Goal: Task Accomplishment & Management: Manage account settings

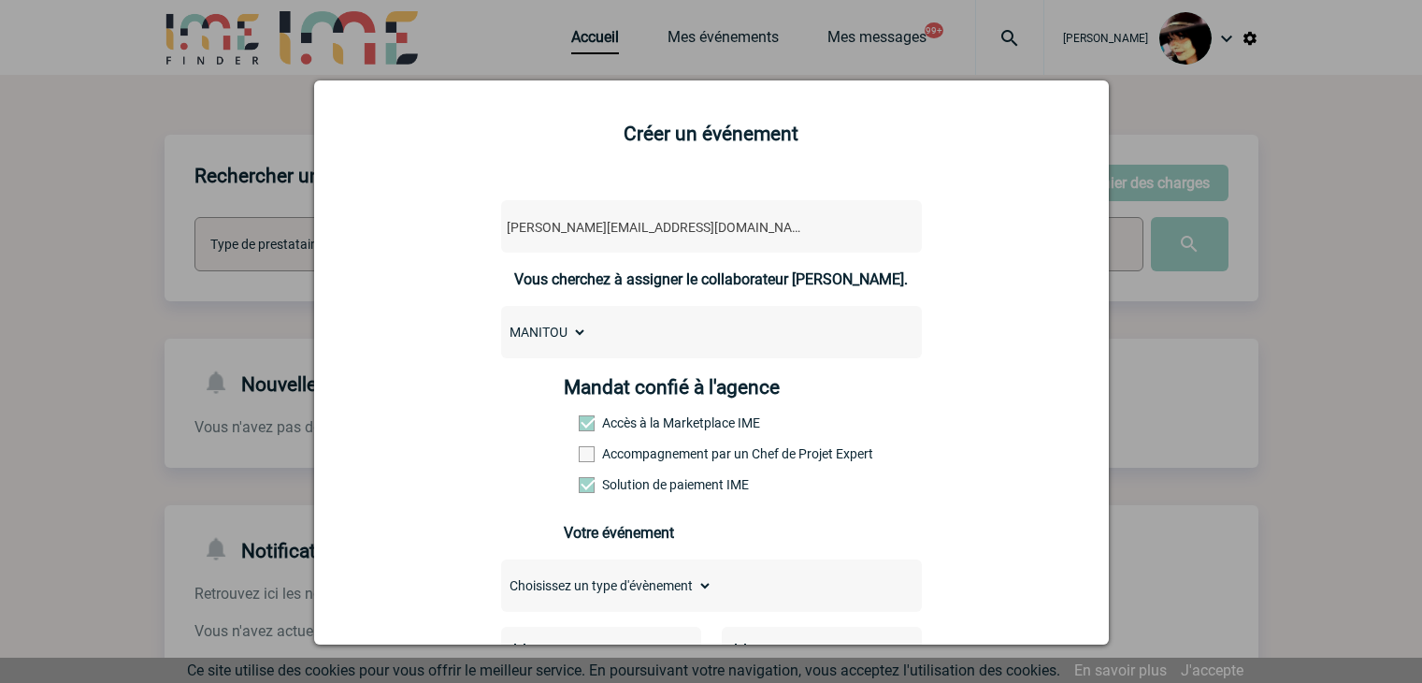
select select "108183"
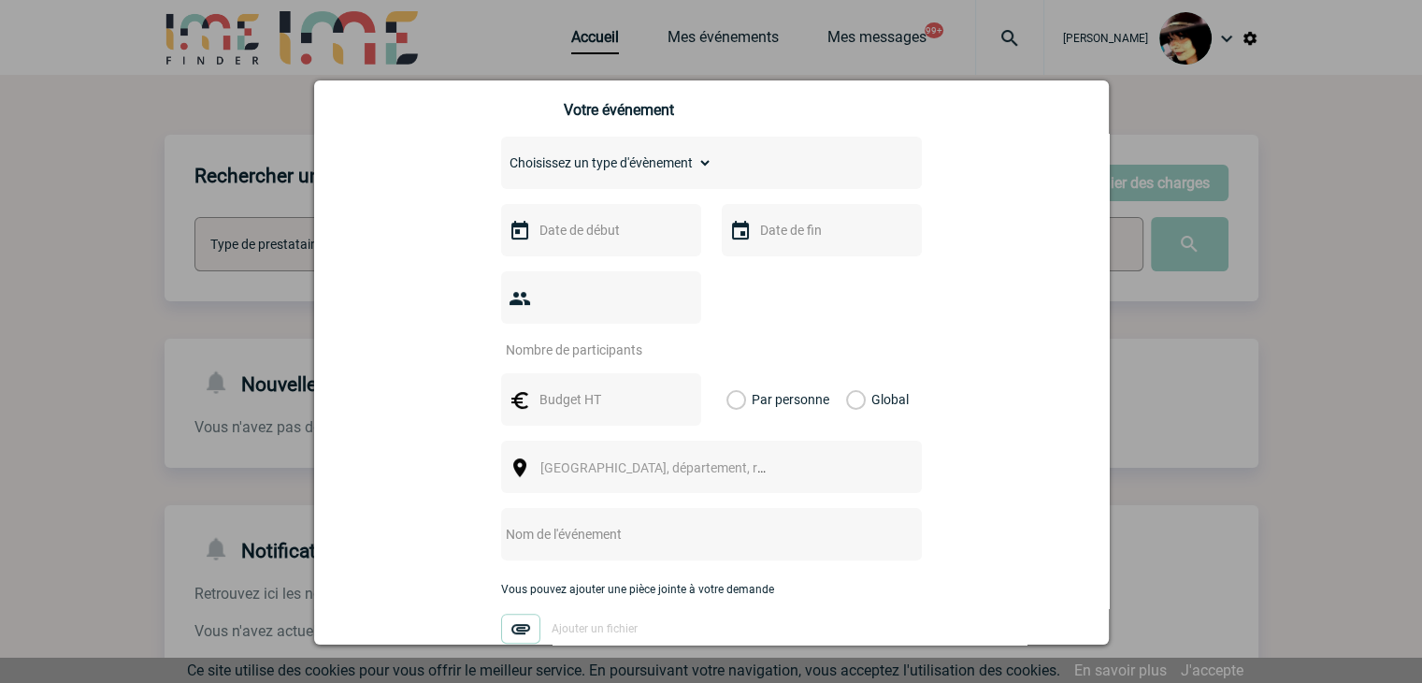
drag, startPoint x: 0, startPoint y: 0, endPoint x: 1249, endPoint y: 373, distance: 1303.6
click at [1249, 373] on div at bounding box center [711, 341] width 1422 height 683
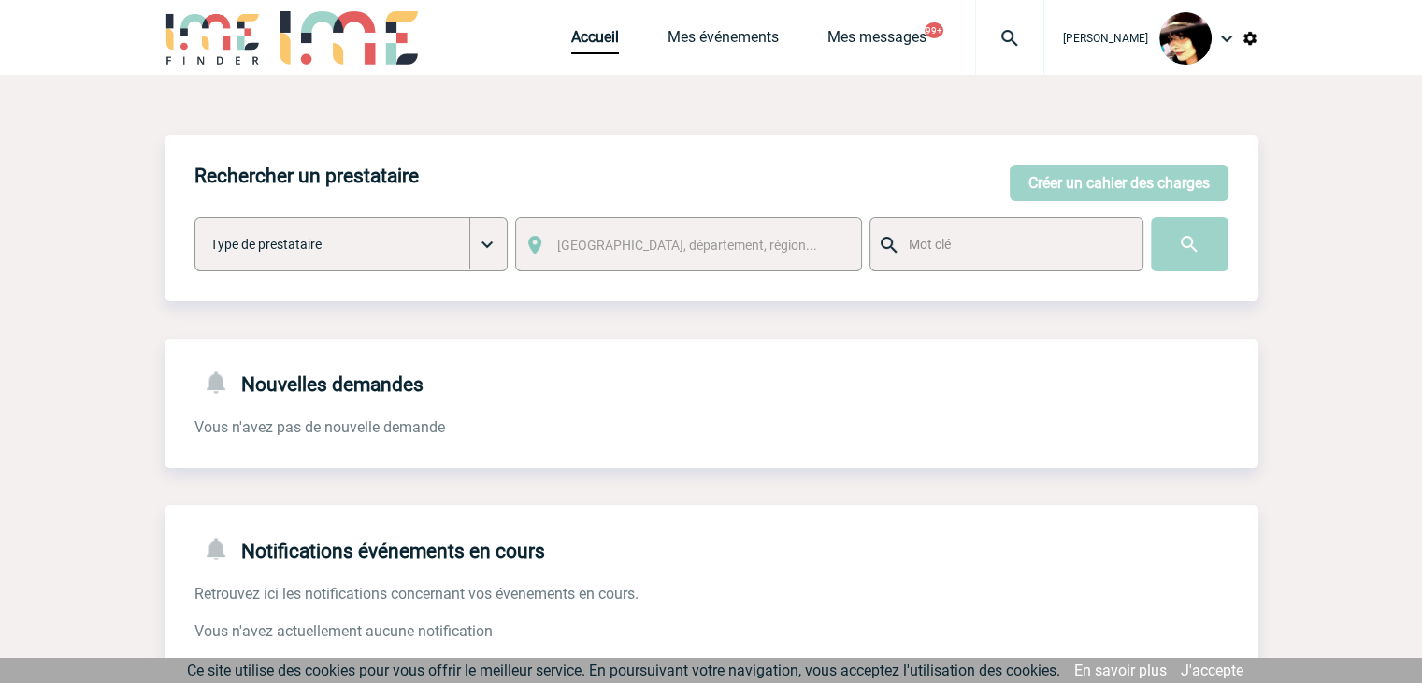
click at [986, 31] on img at bounding box center [1009, 38] width 67 height 22
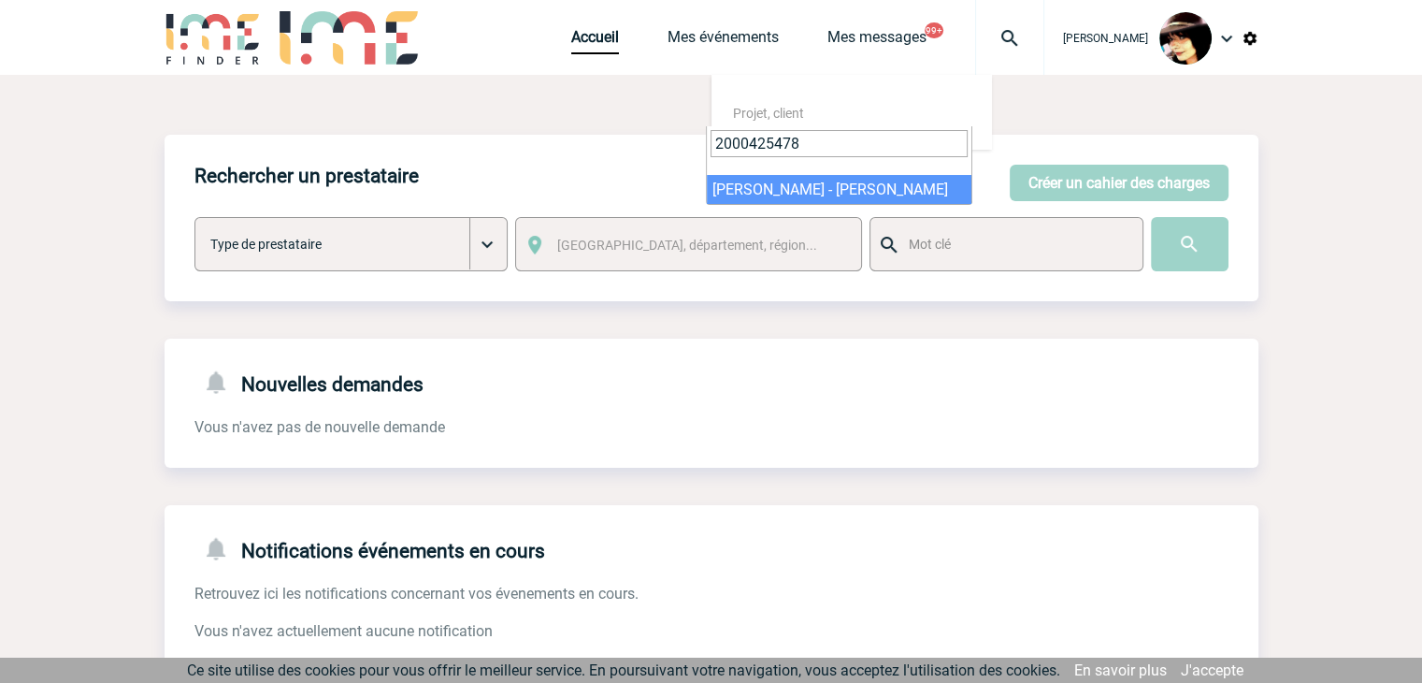
type input "2000425478"
select select "24979"
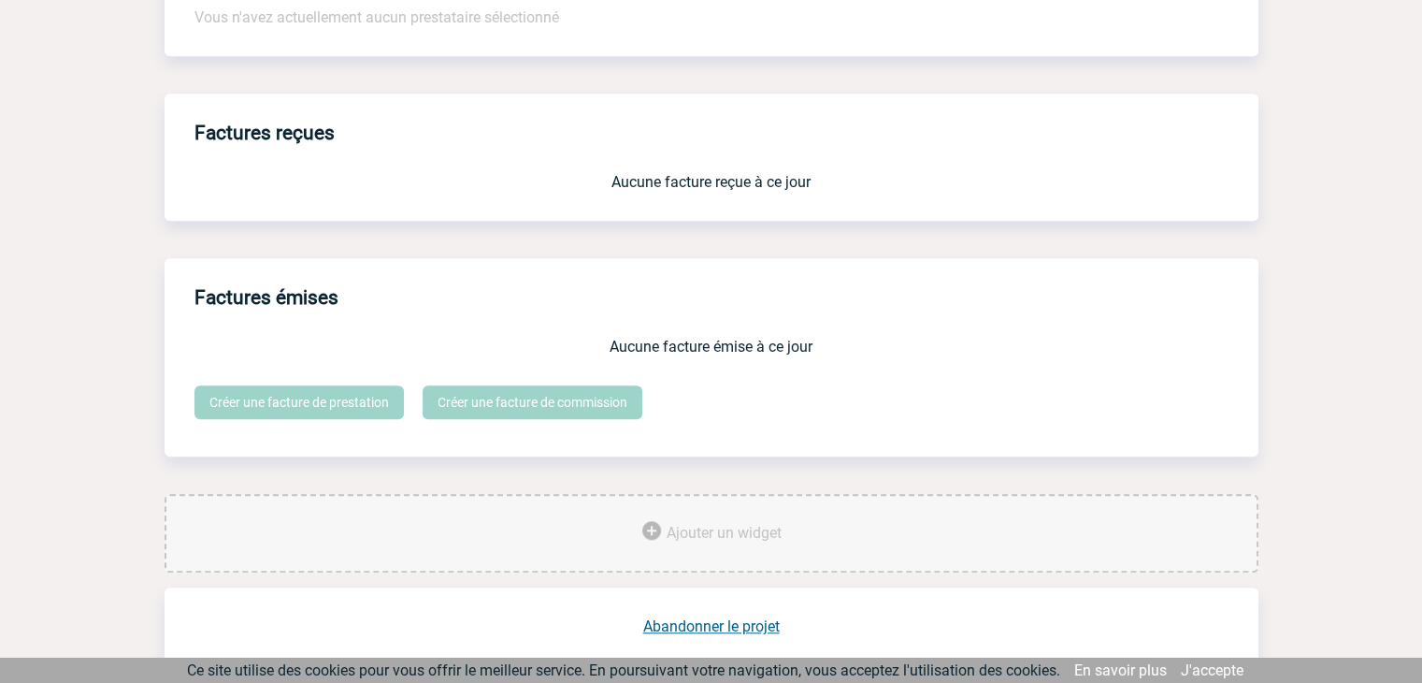
scroll to position [1545, 0]
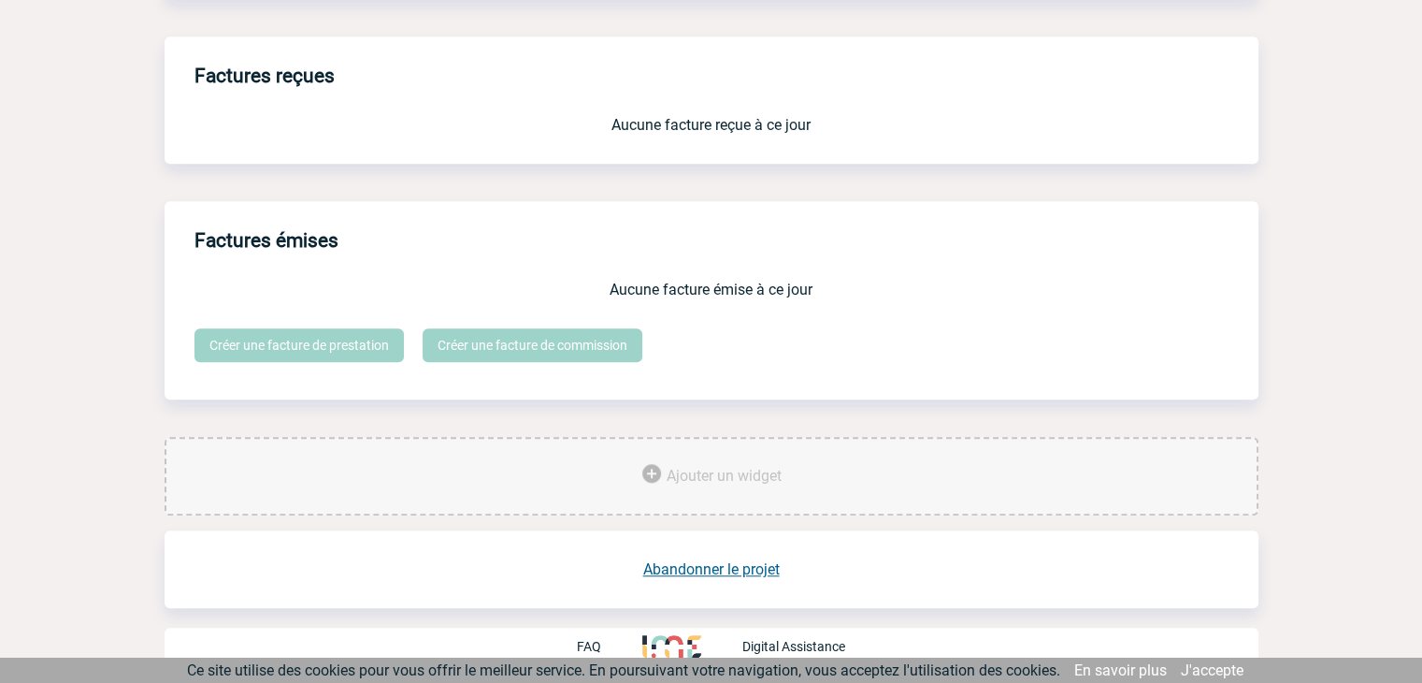
click at [687, 569] on link "Abandonner le projet" at bounding box center [711, 569] width 137 height 18
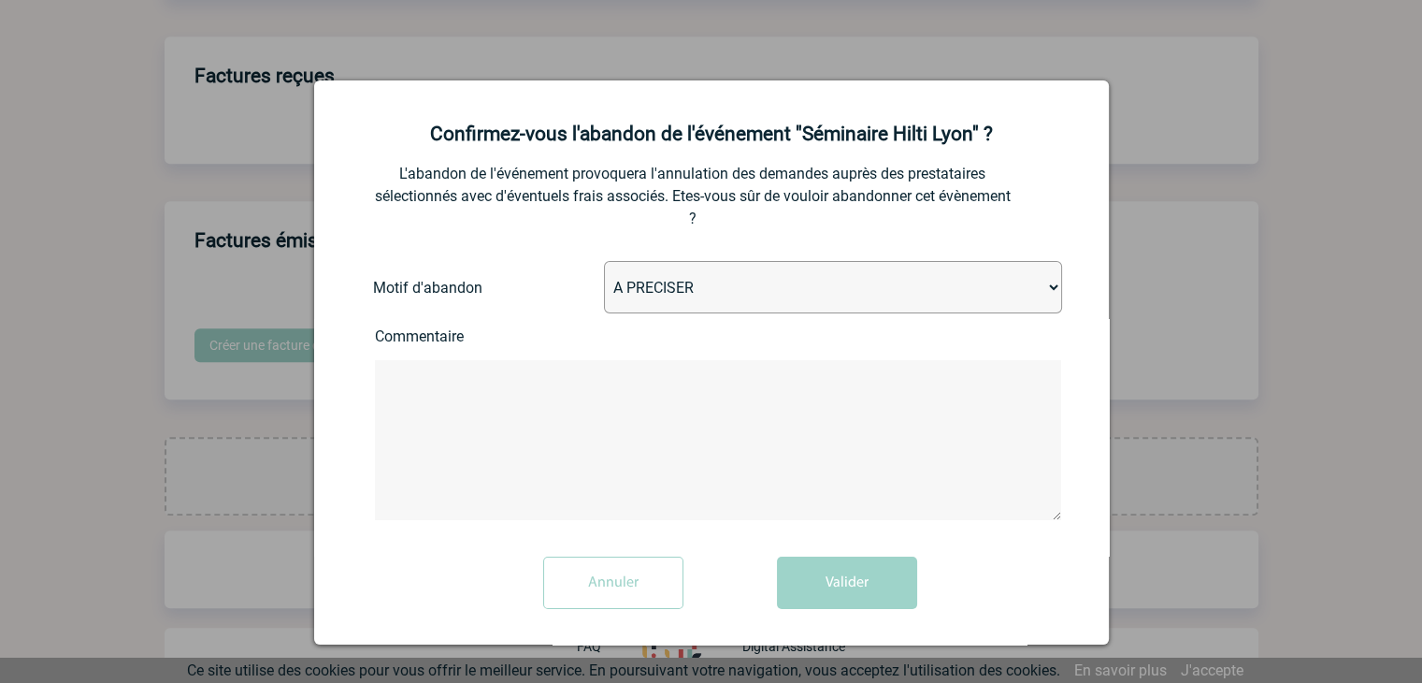
click at [677, 289] on select "A PRECISER Projet annulé Projet reporté Evénement organisé en interne A fait ap…" at bounding box center [833, 287] width 458 height 52
select select "ABANDON_PROJET_10"
click at [604, 263] on select "A PRECISER Projet annulé Projet reporté Evénement organisé en interne A fait ap…" at bounding box center [833, 287] width 458 height 52
click at [794, 588] on button "Valider" at bounding box center [847, 582] width 140 height 52
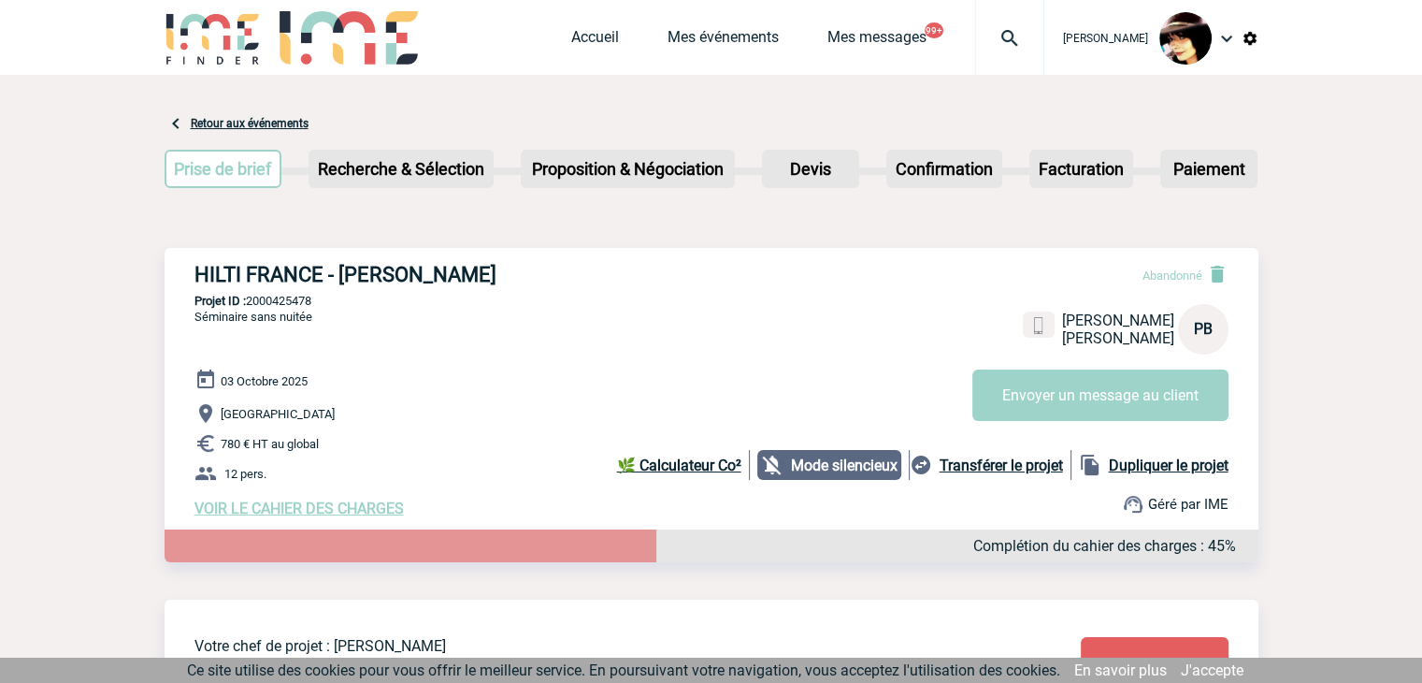
click at [984, 41] on img at bounding box center [1009, 38] width 67 height 22
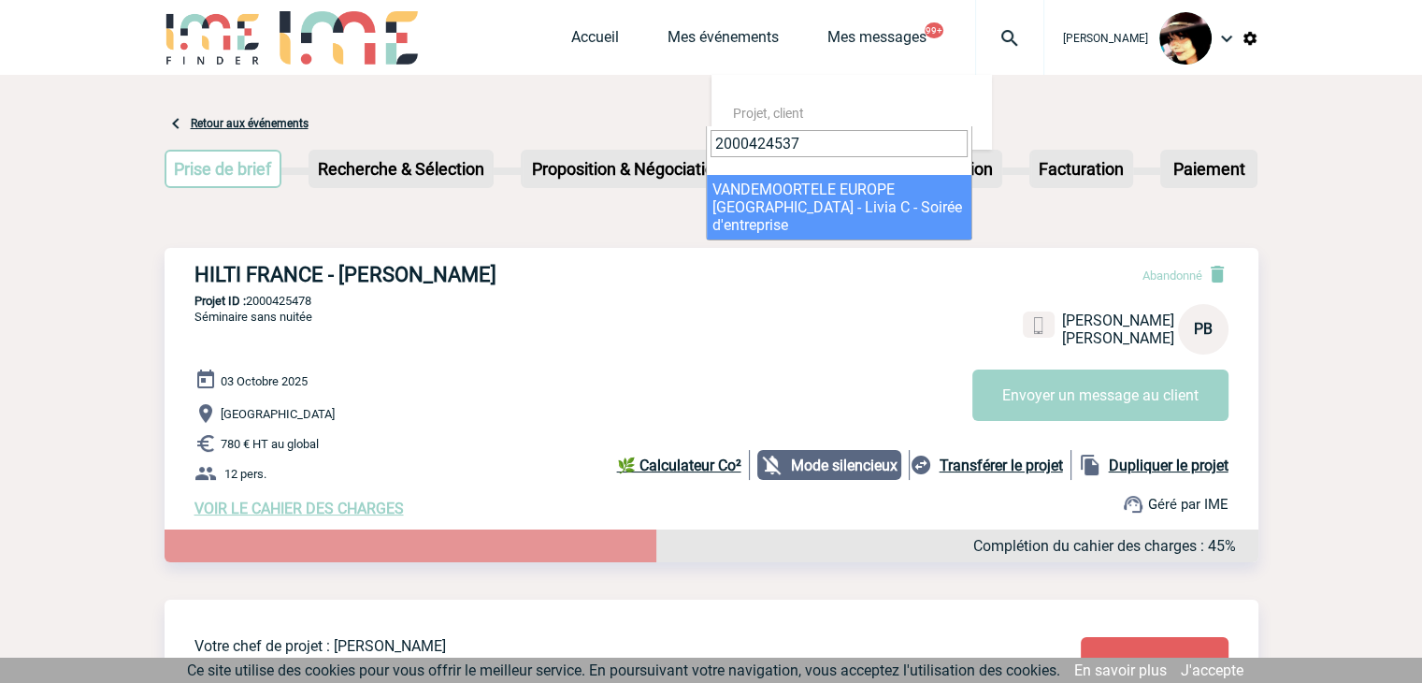
type input "2000424537"
select select "24038"
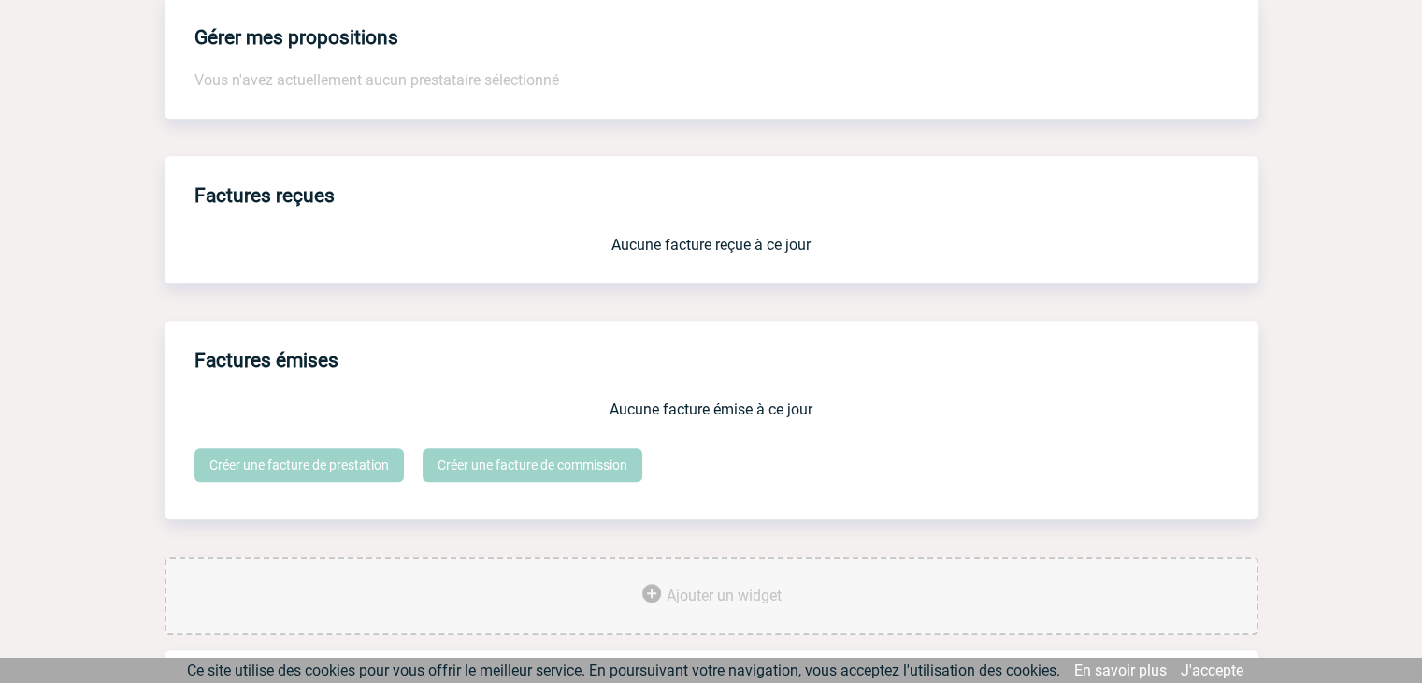
scroll to position [1571, 0]
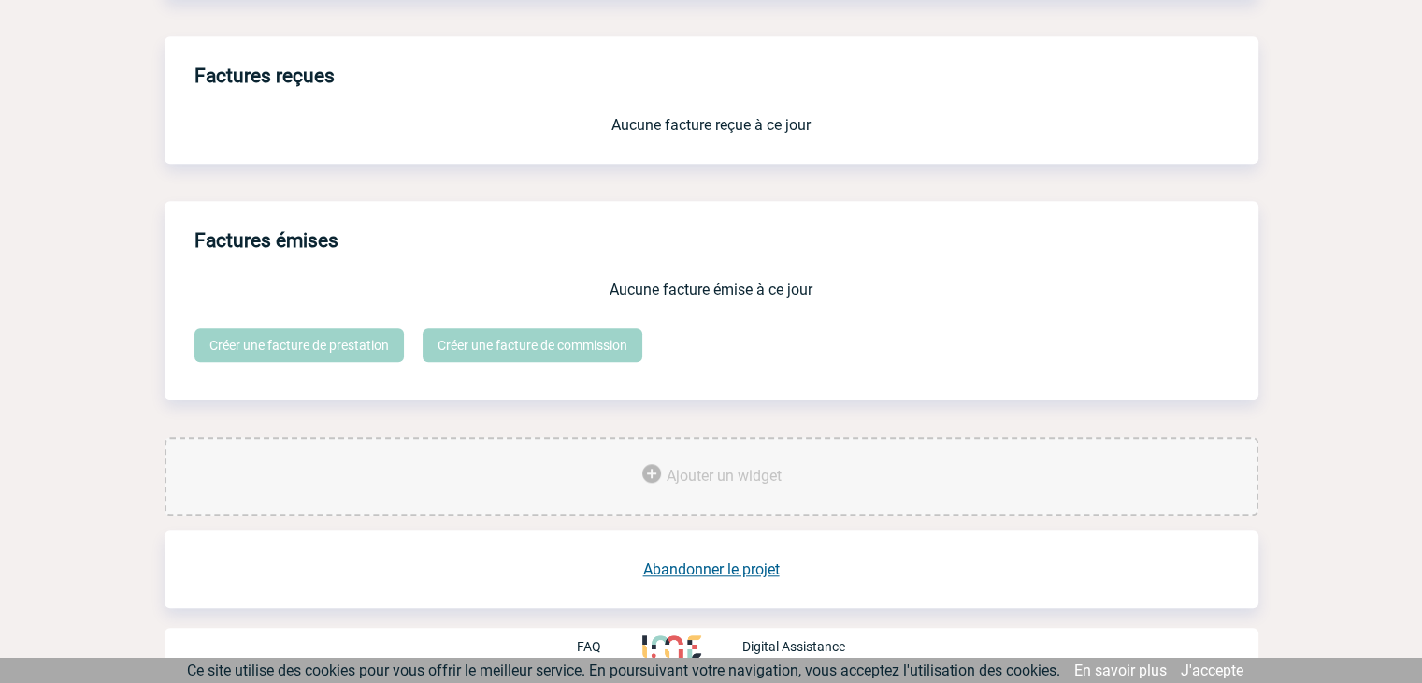
click at [717, 569] on link "Abandonner le projet" at bounding box center [711, 569] width 137 height 18
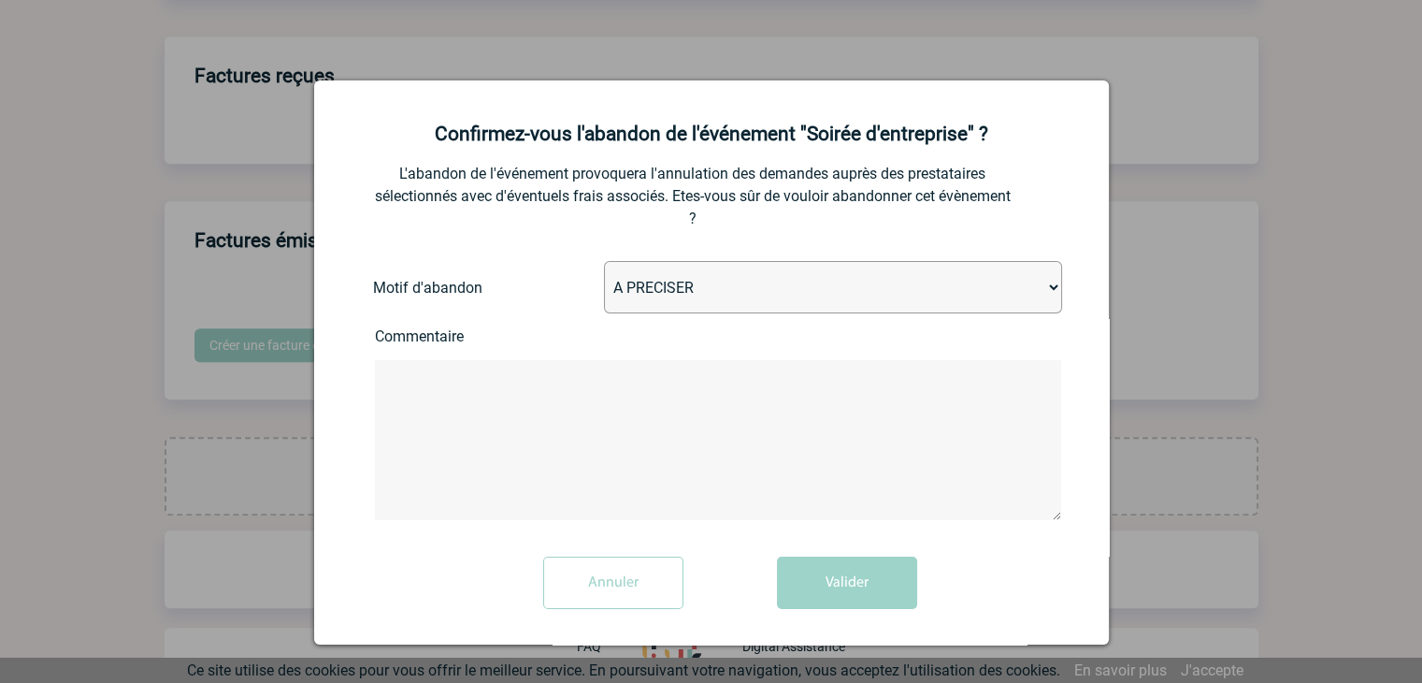
click at [646, 295] on select "A PRECISER Projet annulé Projet reporté Evénement organisé en interne A fait ap…" at bounding box center [833, 287] width 458 height 52
select select "ABANDON_PROJET_02"
click at [604, 263] on select "A PRECISER Projet annulé Projet reporté Evénement organisé en interne A fait ap…" at bounding box center [833, 287] width 458 height 52
click at [812, 581] on button "Valider" at bounding box center [847, 582] width 140 height 52
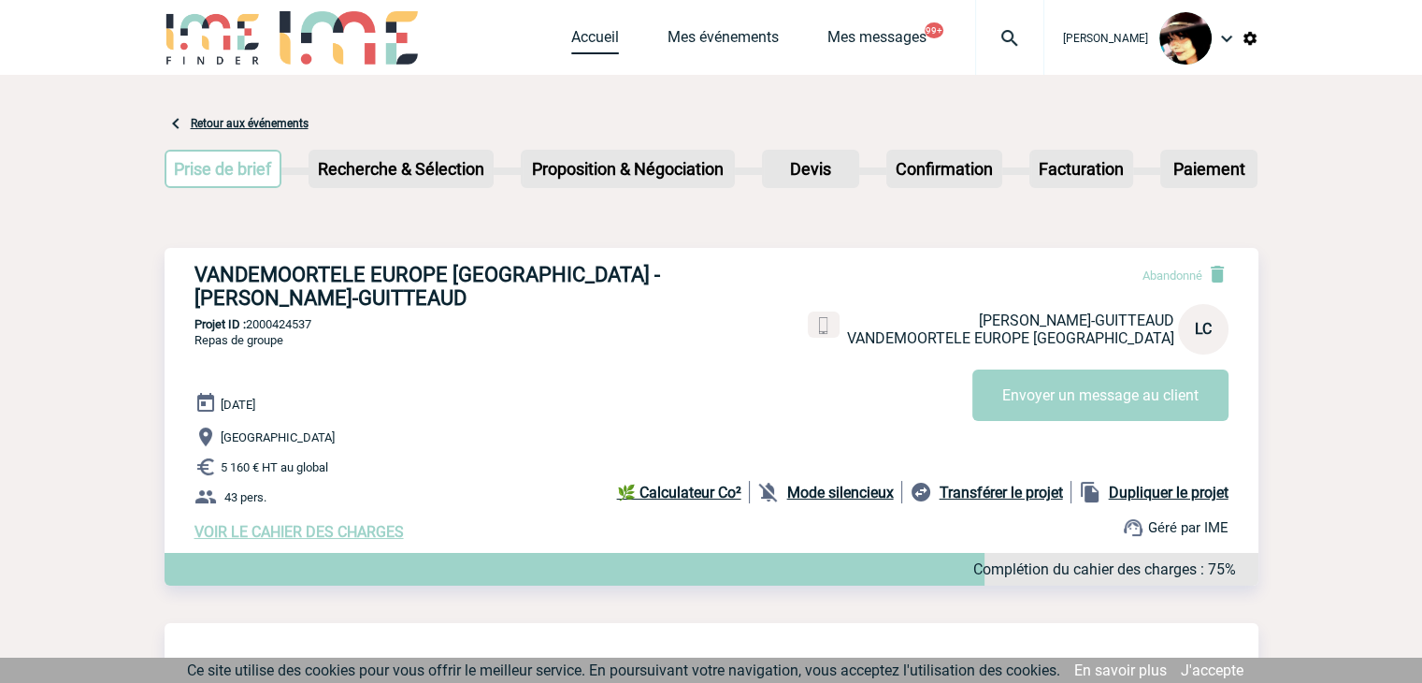
click at [577, 35] on link "Accueil" at bounding box center [595, 41] width 48 height 26
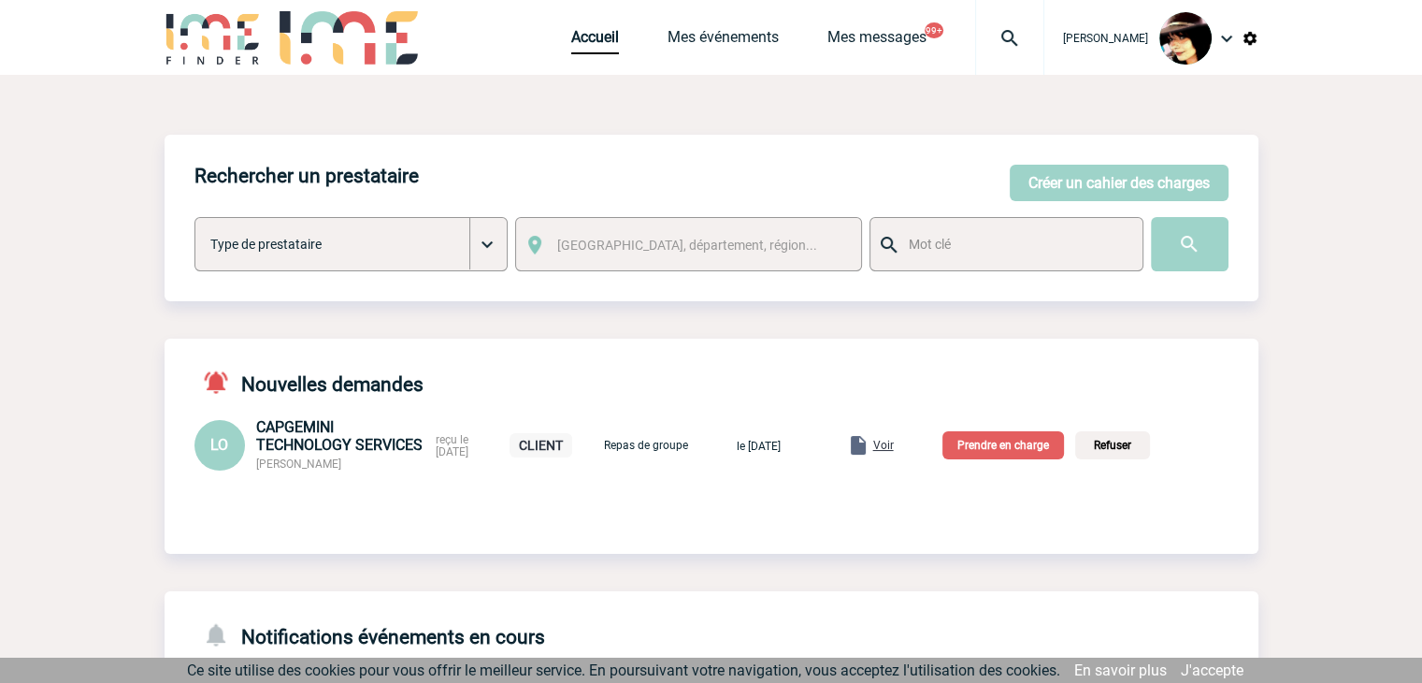
click at [894, 450] on span "Voir" at bounding box center [883, 444] width 21 height 13
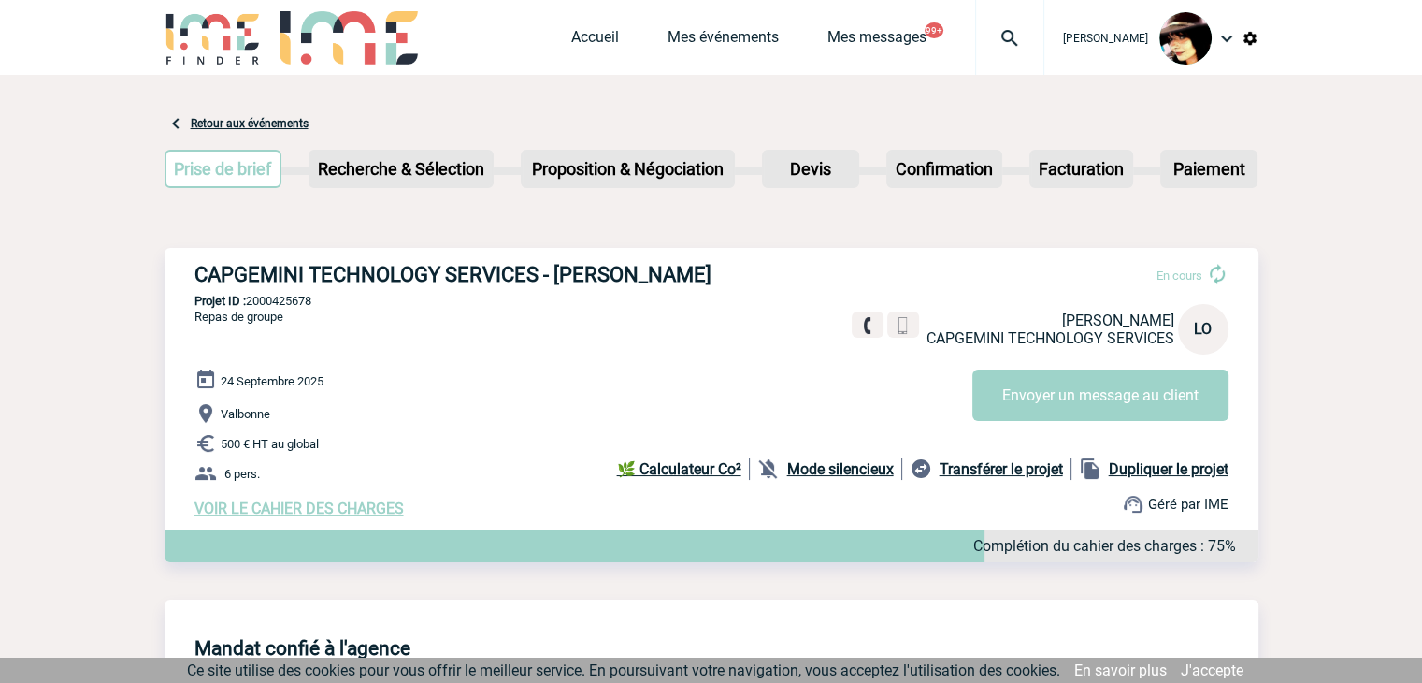
click at [364, 509] on span "VOIR LE CAHIER DES CHARGES" at bounding box center [298, 508] width 209 height 18
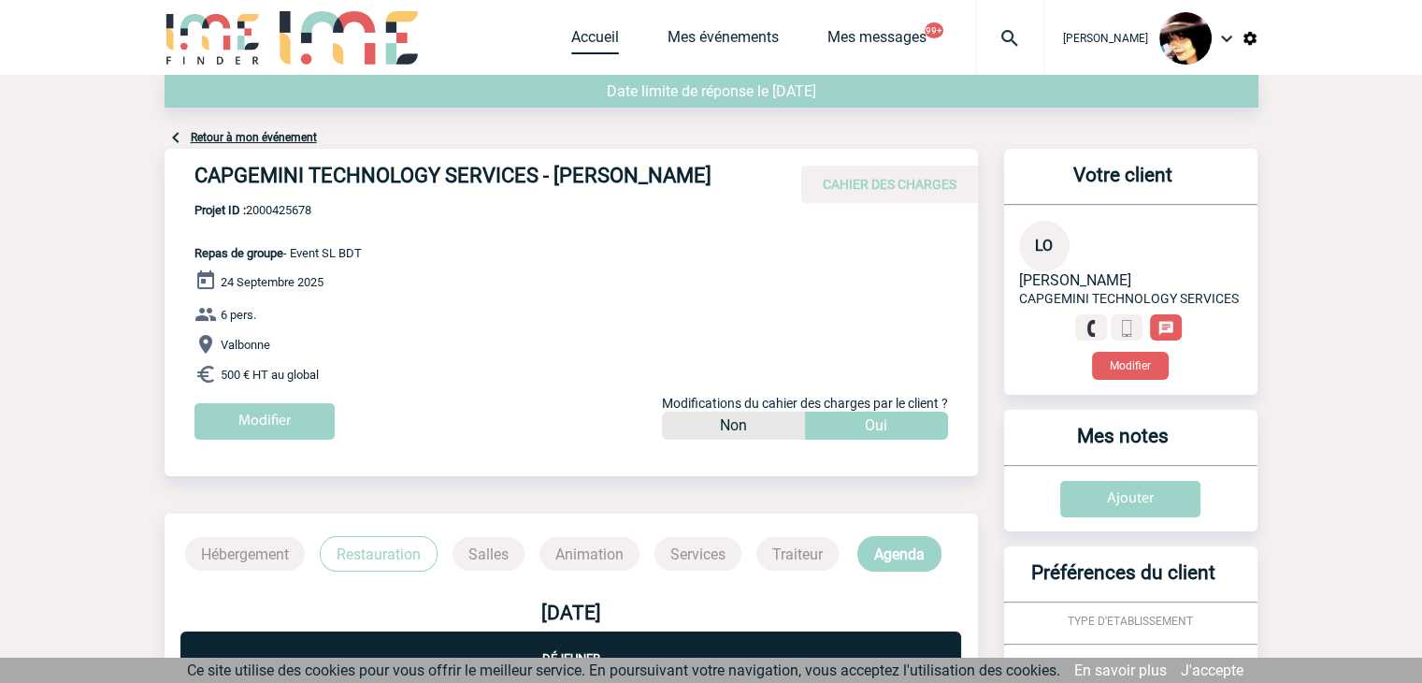
click at [571, 46] on link "Accueil" at bounding box center [595, 41] width 48 height 26
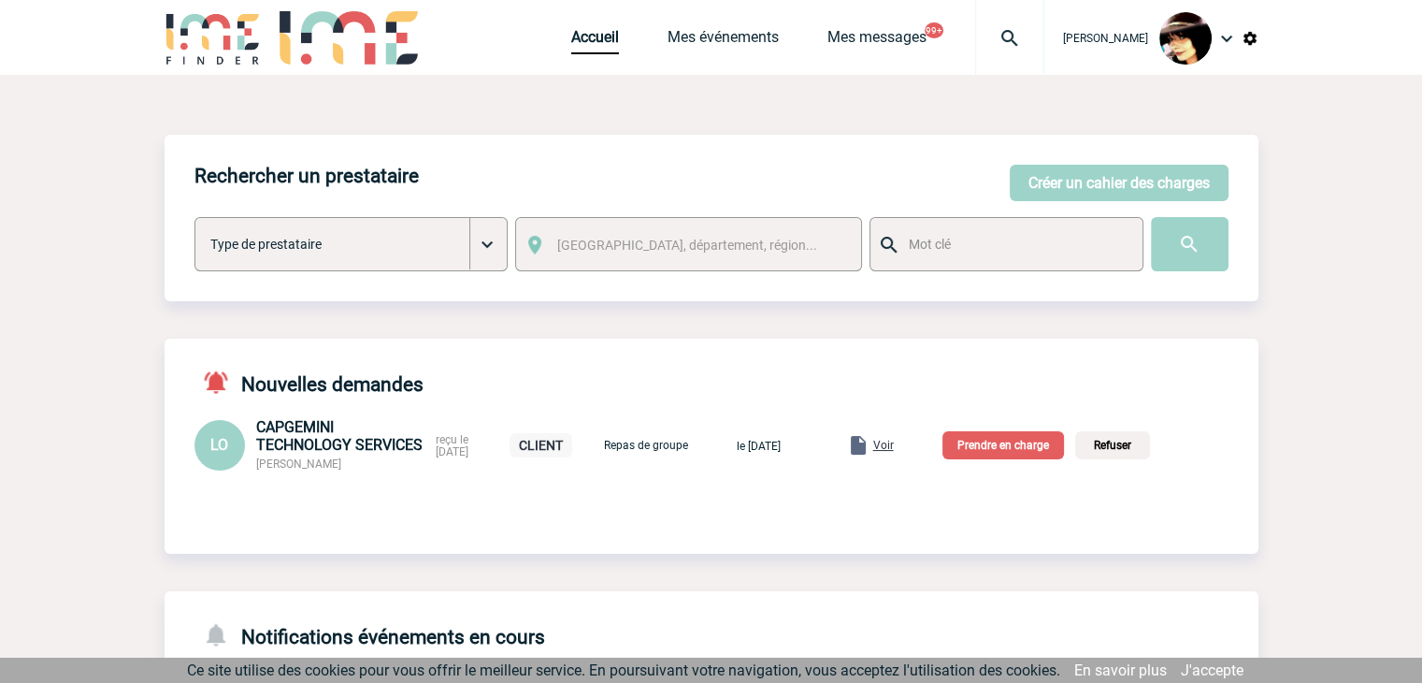
click at [894, 450] on span "Voir" at bounding box center [883, 444] width 21 height 13
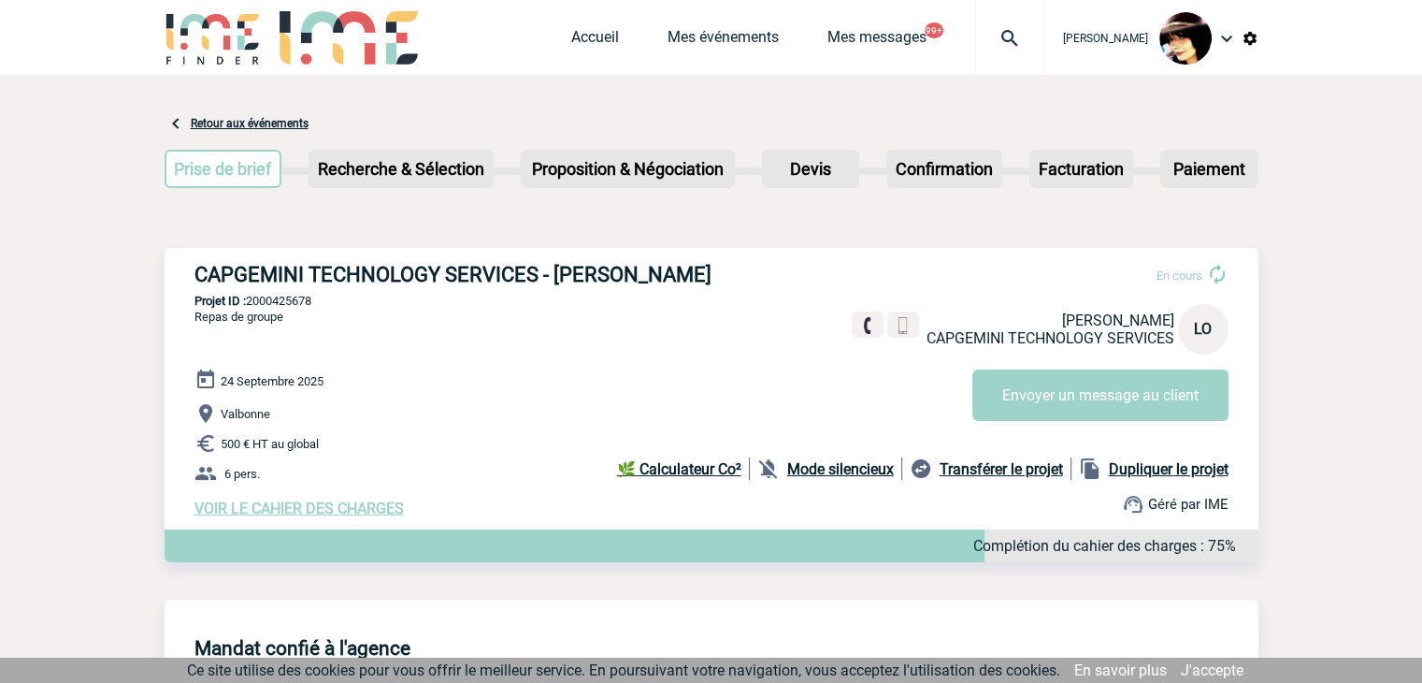
click at [363, 510] on span "VOIR LE CAHIER DES CHARGES" at bounding box center [298, 508] width 209 height 18
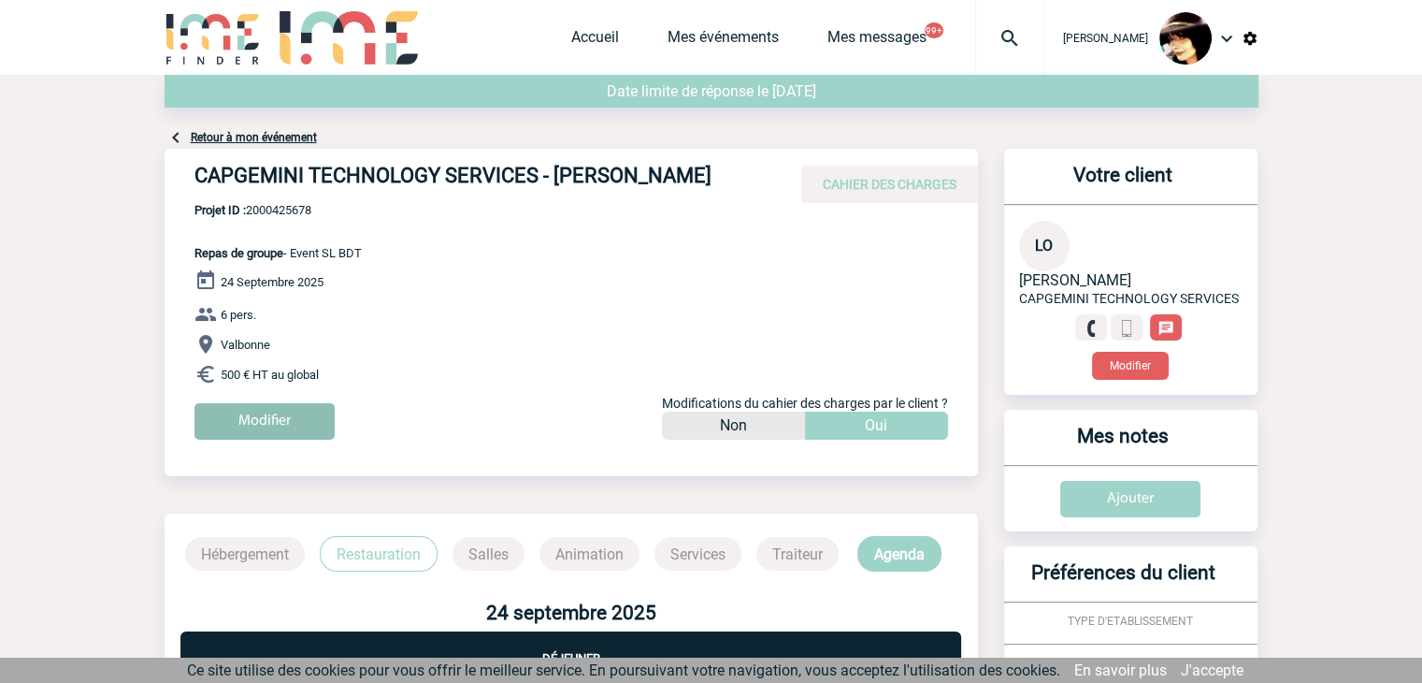
click at [284, 426] on input "Modifier" at bounding box center [264, 421] width 140 height 36
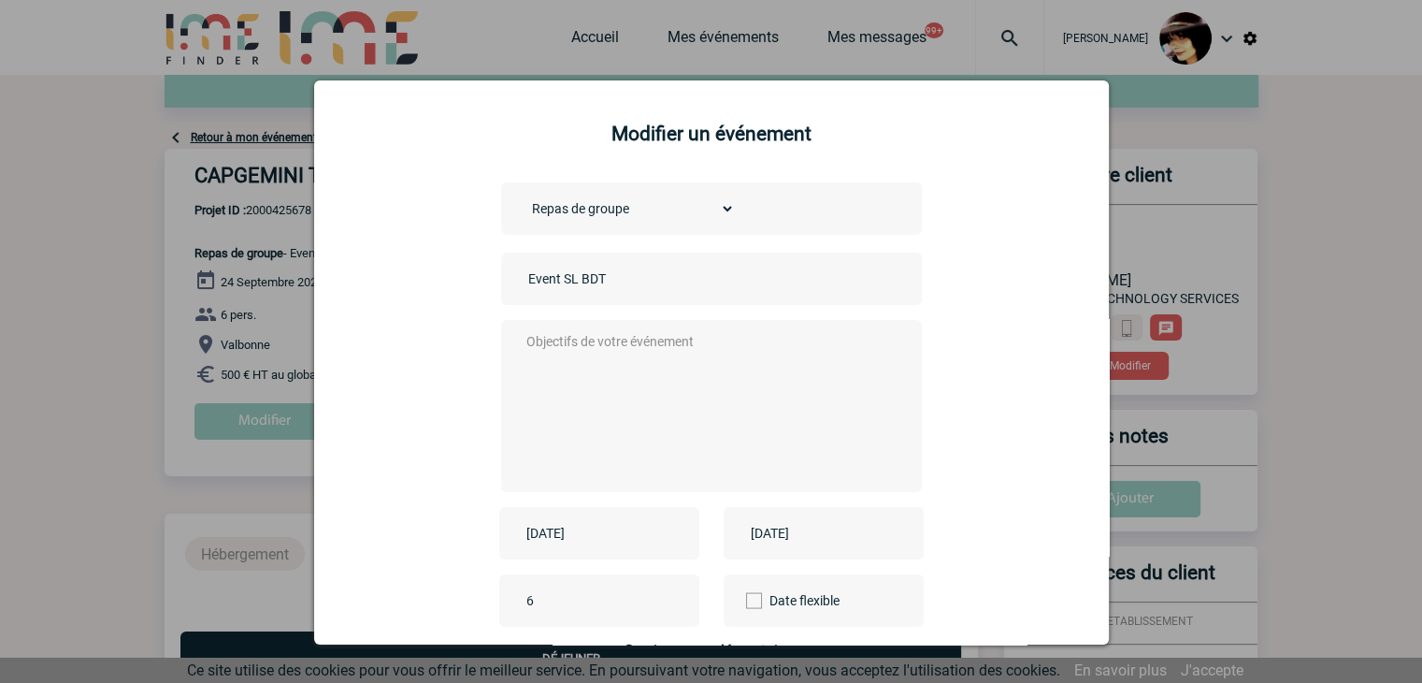
click at [512, 280] on div "Event SL BDT" at bounding box center [711, 278] width 421 height 52
click at [524, 280] on input "Event SL BDT" at bounding box center [655, 278] width 262 height 24
type input "CENTRALISATION - Event SL BDT"
click at [605, 383] on textarea at bounding box center [706, 404] width 369 height 150
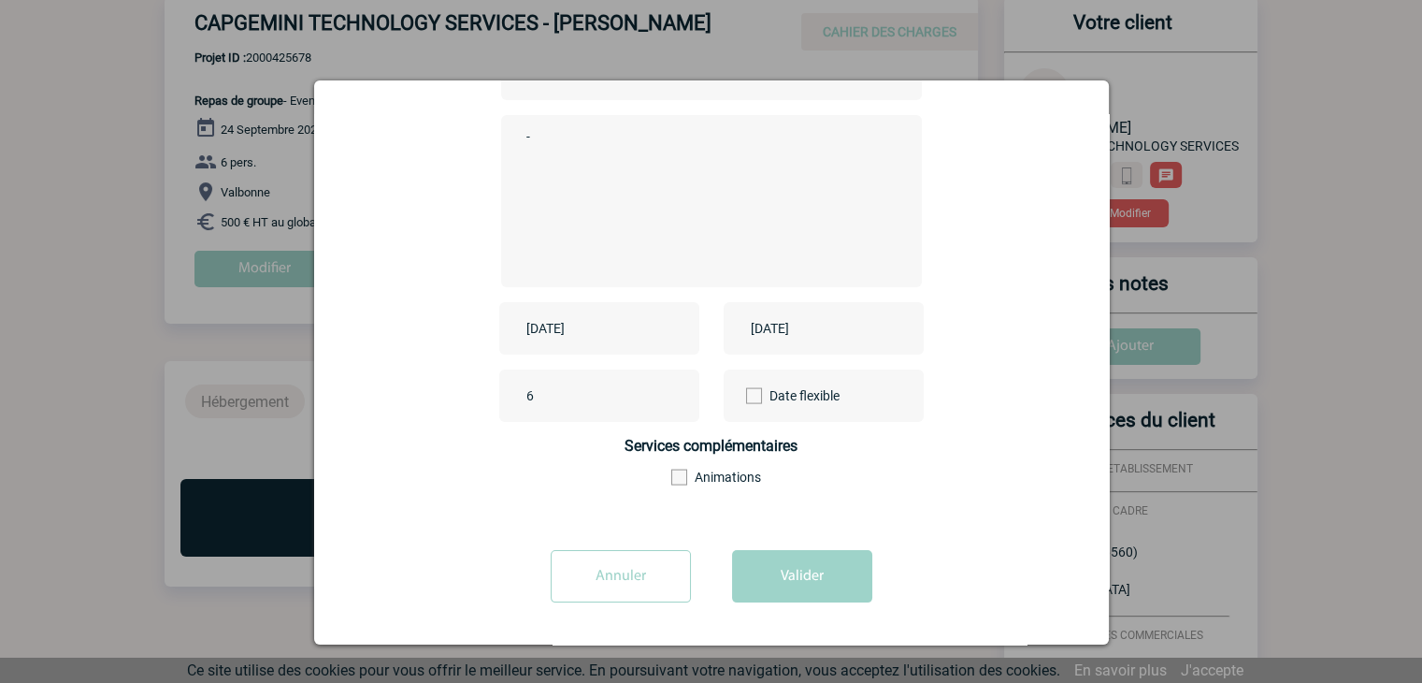
scroll to position [429, 0]
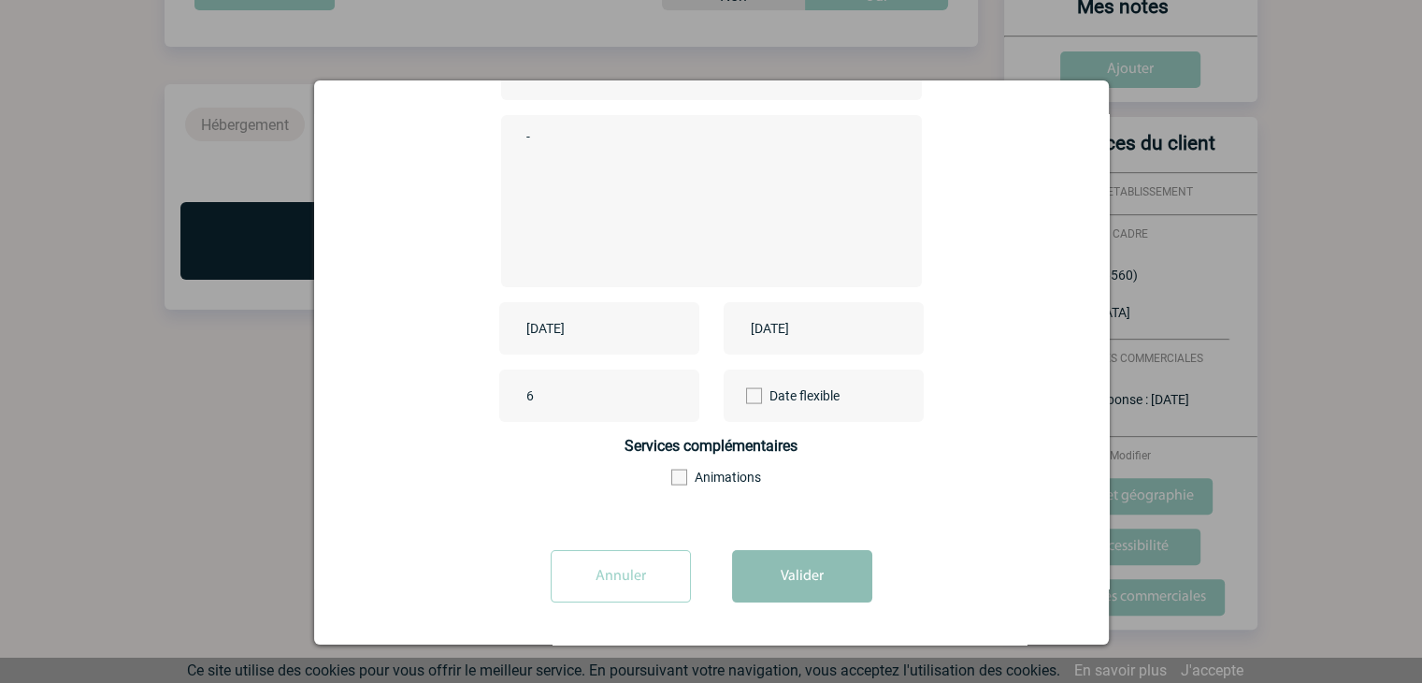
type textarea "-"
click at [775, 573] on button "Valider" at bounding box center [802, 576] width 140 height 52
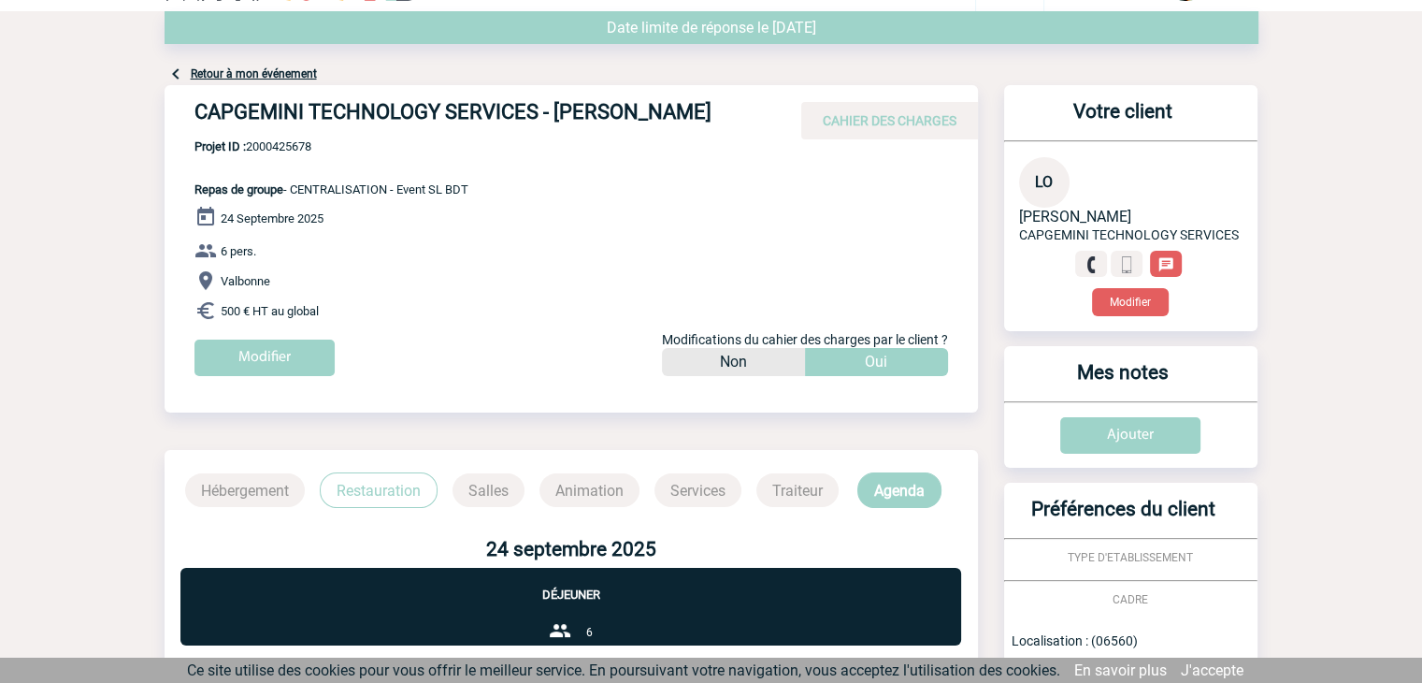
scroll to position [0, 0]
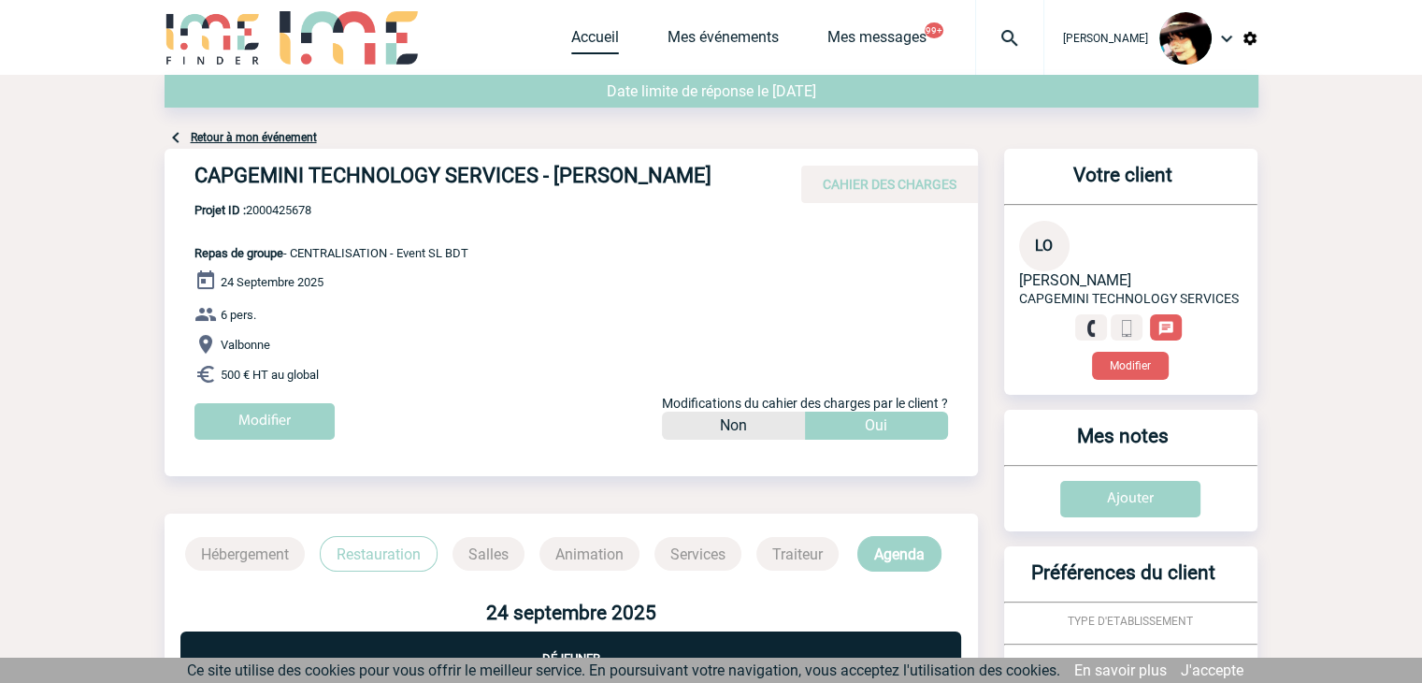
click at [571, 35] on link "Accueil" at bounding box center [595, 41] width 48 height 26
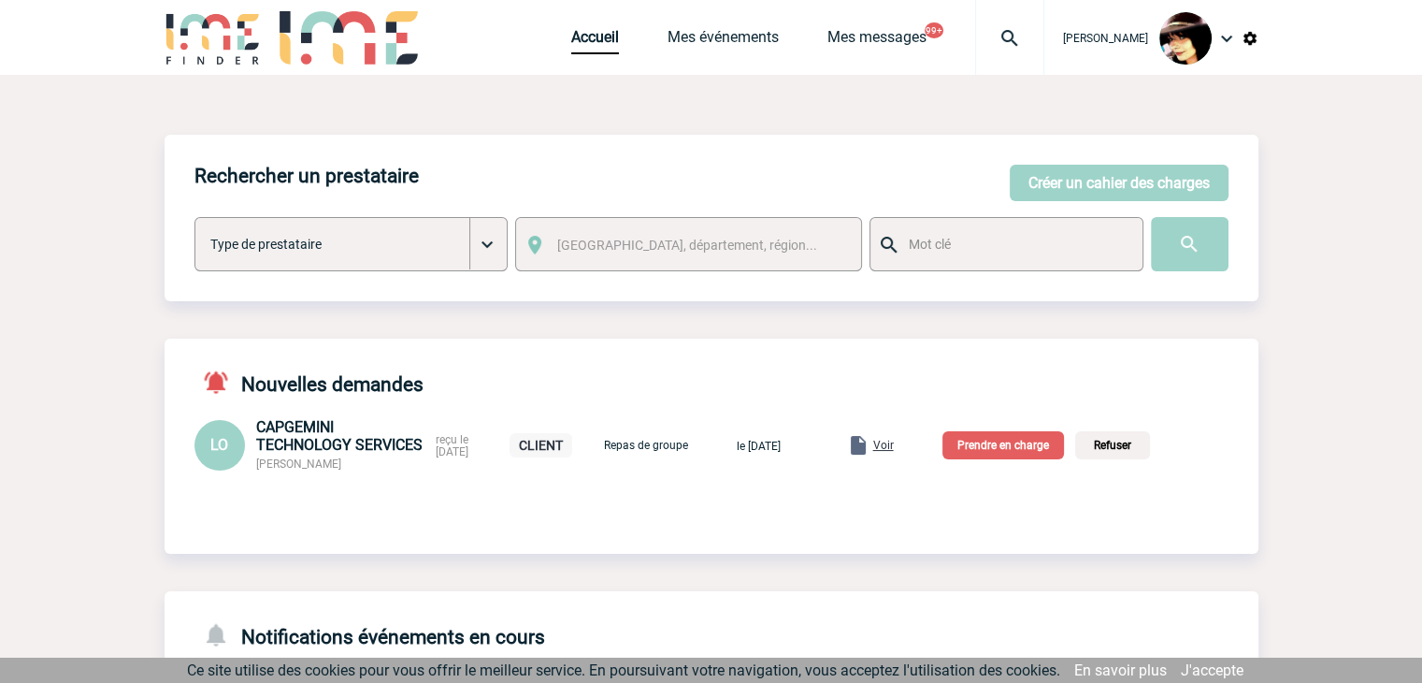
click at [1003, 453] on p "Prendre en charge" at bounding box center [1003, 445] width 122 height 28
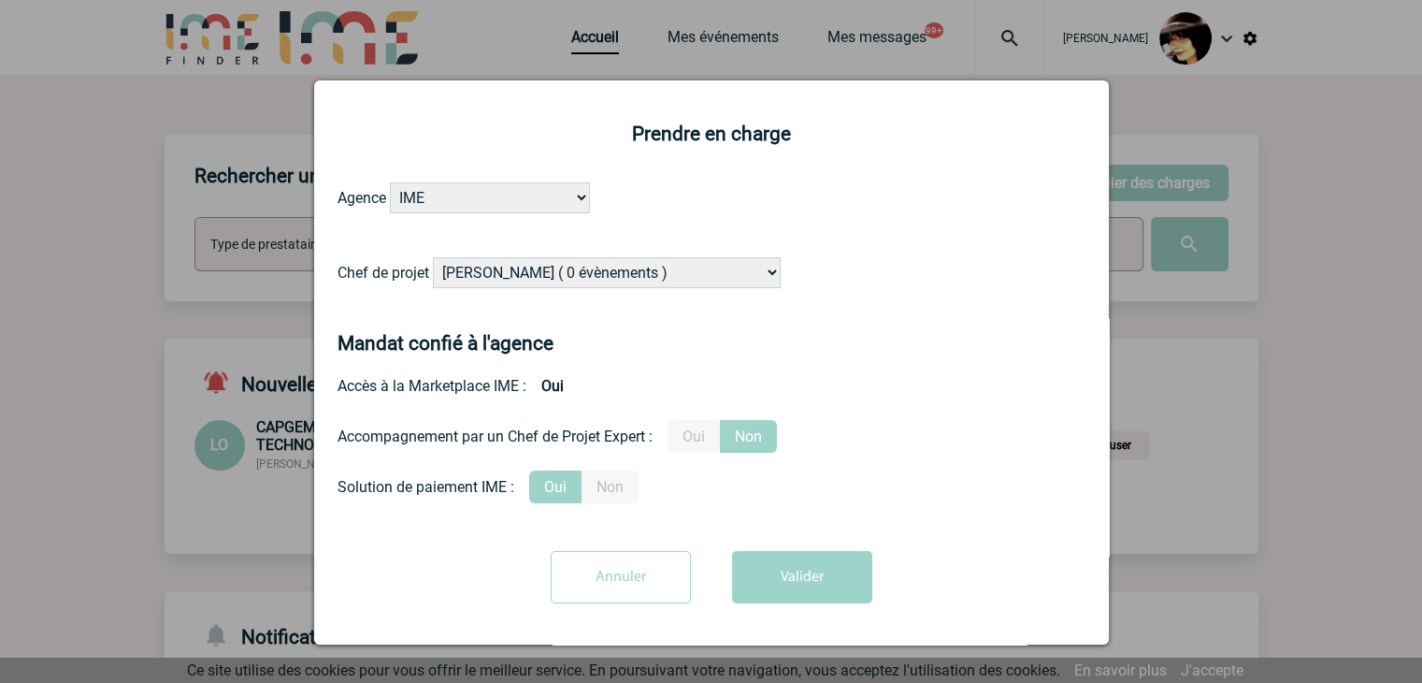
click at [564, 275] on select "Alizée VERLAGUET ( 0 évènements ) Anne-Françoise BONHOMME ( 179 évènements ) An…" at bounding box center [607, 272] width 348 height 31
select select "122719"
click at [580, 265] on select "Alizée VERLAGUET ( 0 évènements ) Anne-Françoise BONHOMME ( 179 évènements ) An…" at bounding box center [607, 272] width 348 height 31
click at [776, 567] on button "Valider" at bounding box center [802, 577] width 140 height 52
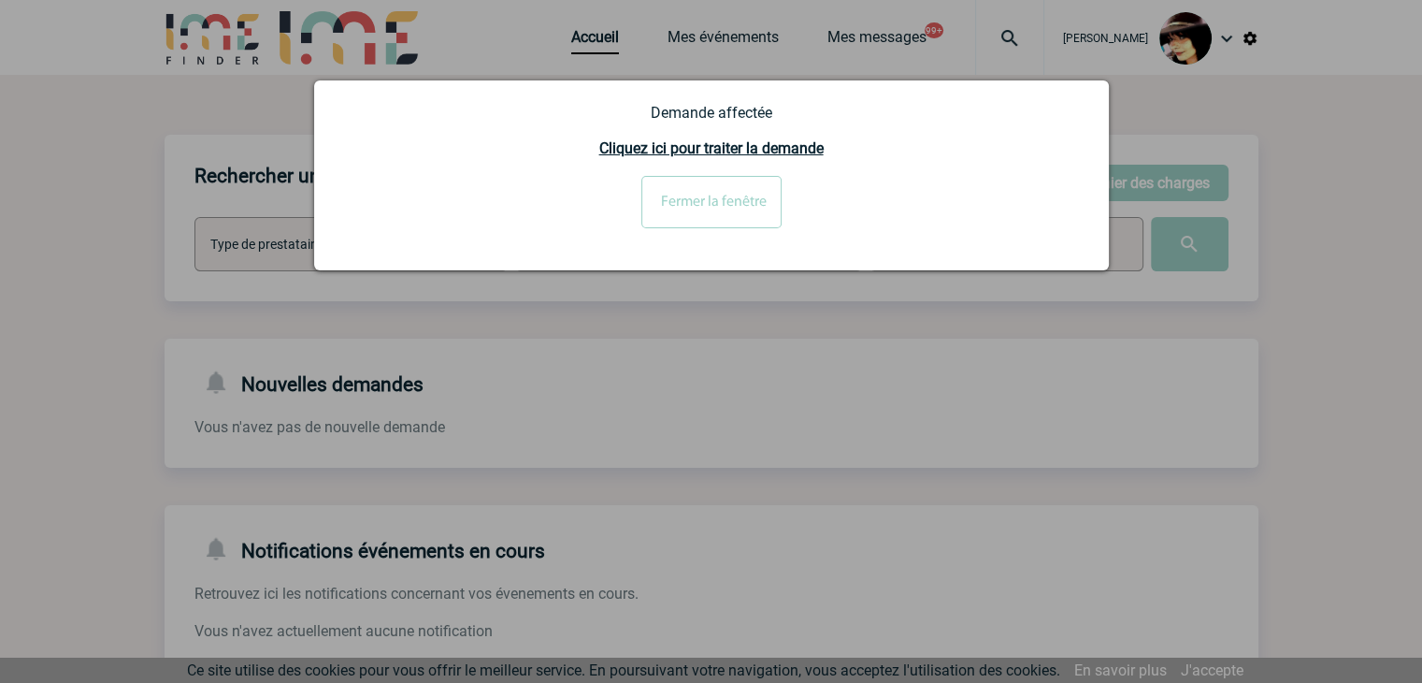
click at [706, 194] on input "Fermer la fenêtre" at bounding box center [711, 202] width 140 height 52
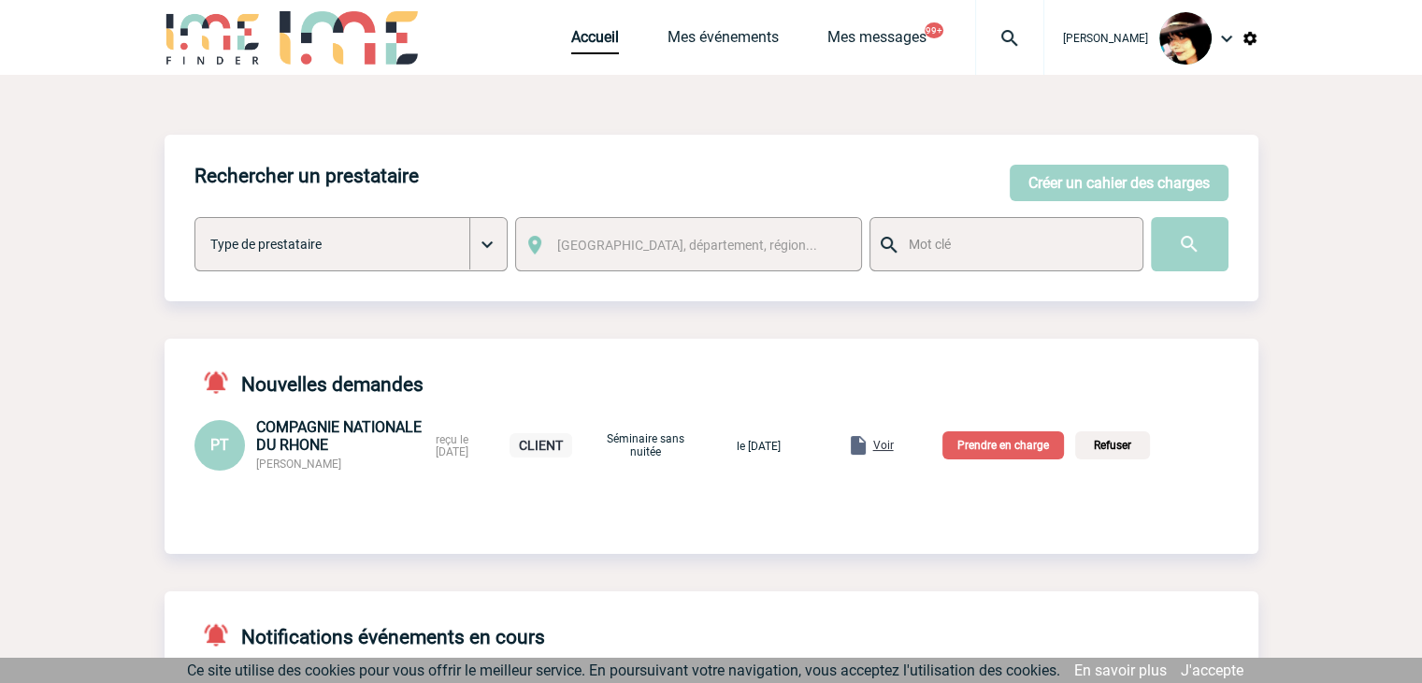
click at [894, 447] on span "Voir" at bounding box center [883, 444] width 21 height 13
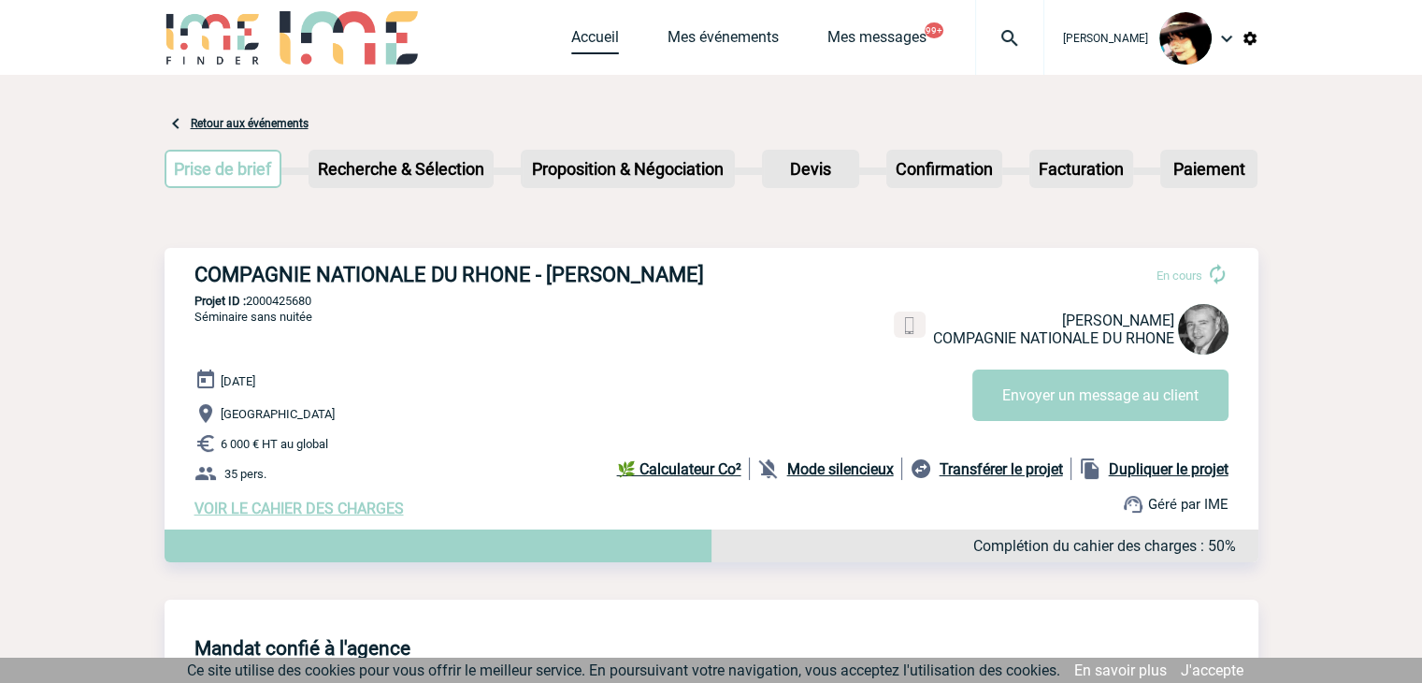
click at [571, 38] on link "Accueil" at bounding box center [595, 41] width 48 height 26
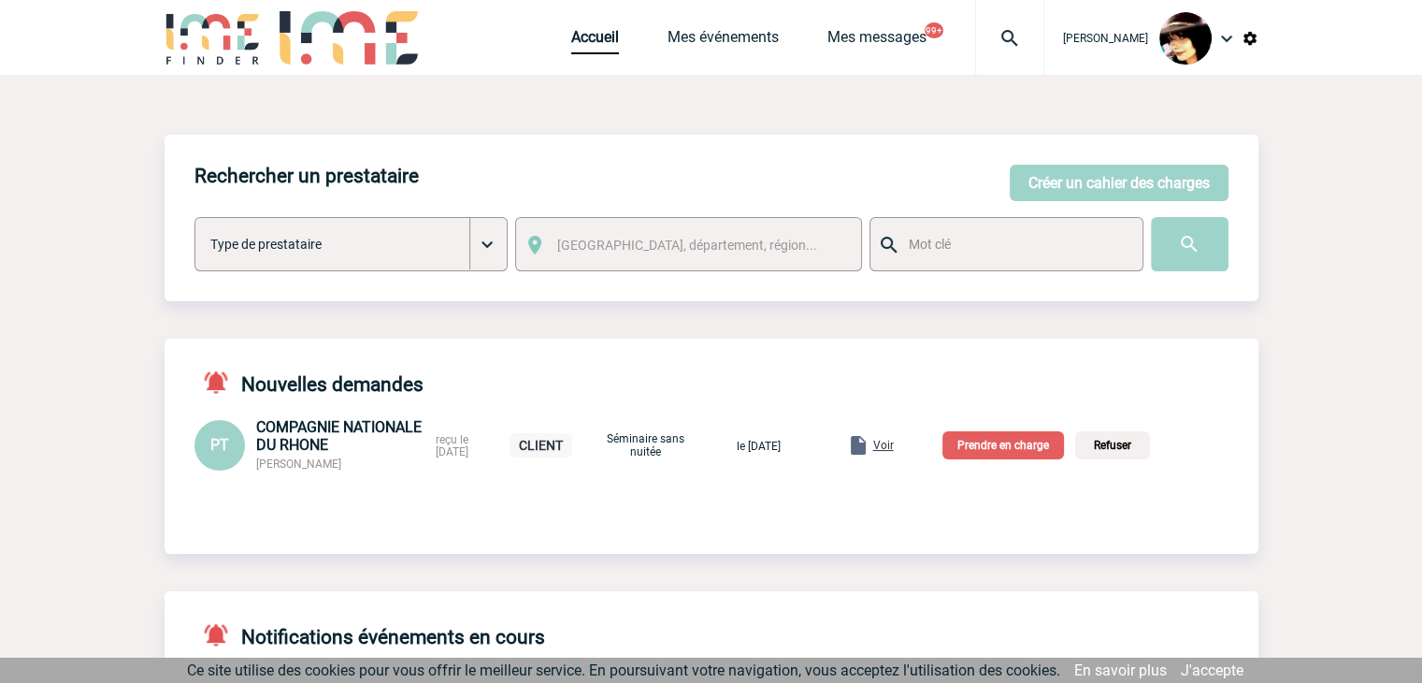
click at [983, 450] on p "Prendre en charge" at bounding box center [1003, 445] width 122 height 28
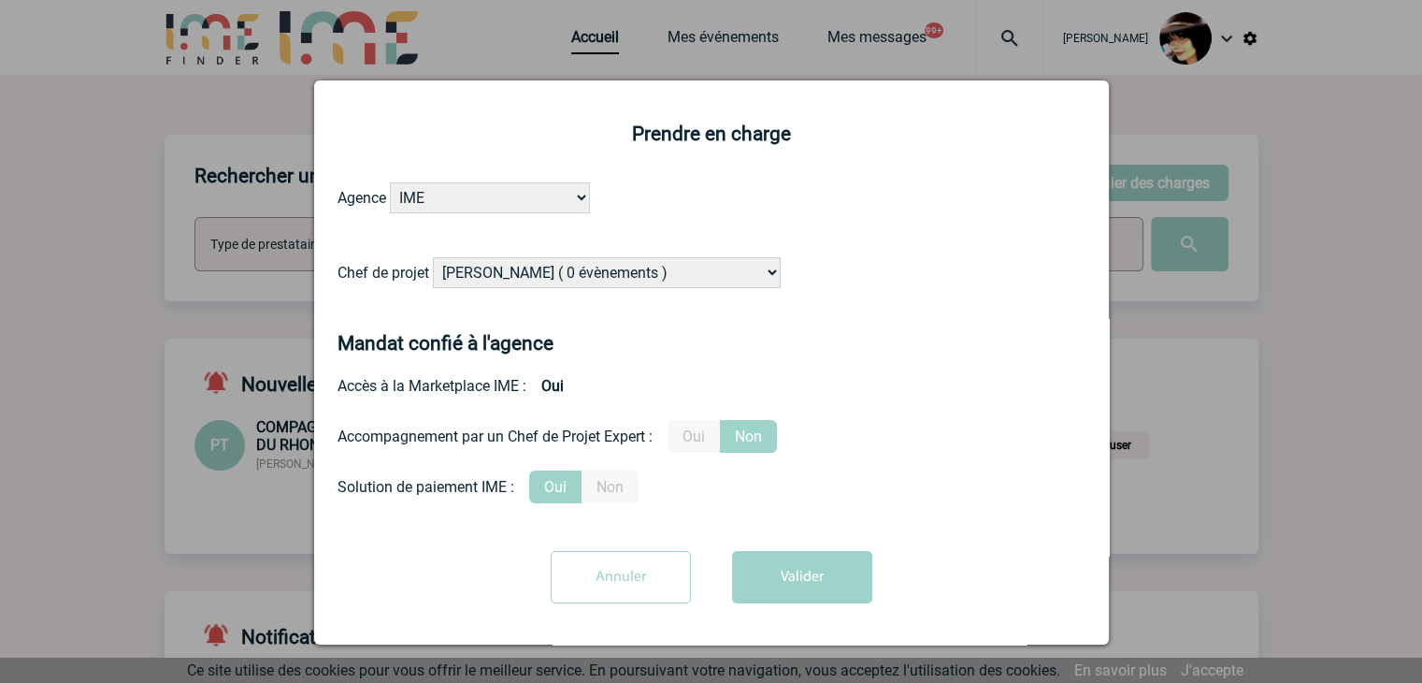
click at [515, 284] on select "[PERSON_NAME] ( 0 évènements ) [PERSON_NAME] ( 178 évènements ) [PERSON_NAME] (…" at bounding box center [607, 272] width 348 height 31
select select "122719"
click at [515, 284] on select "[PERSON_NAME] ( 0 évènements ) [PERSON_NAME] ( 178 évènements ) [PERSON_NAME] (…" at bounding box center [607, 272] width 348 height 31
click at [681, 438] on label "Oui" at bounding box center [694, 436] width 52 height 33
click at [0, 0] on input "Oui" at bounding box center [0, 0] width 0 height 0
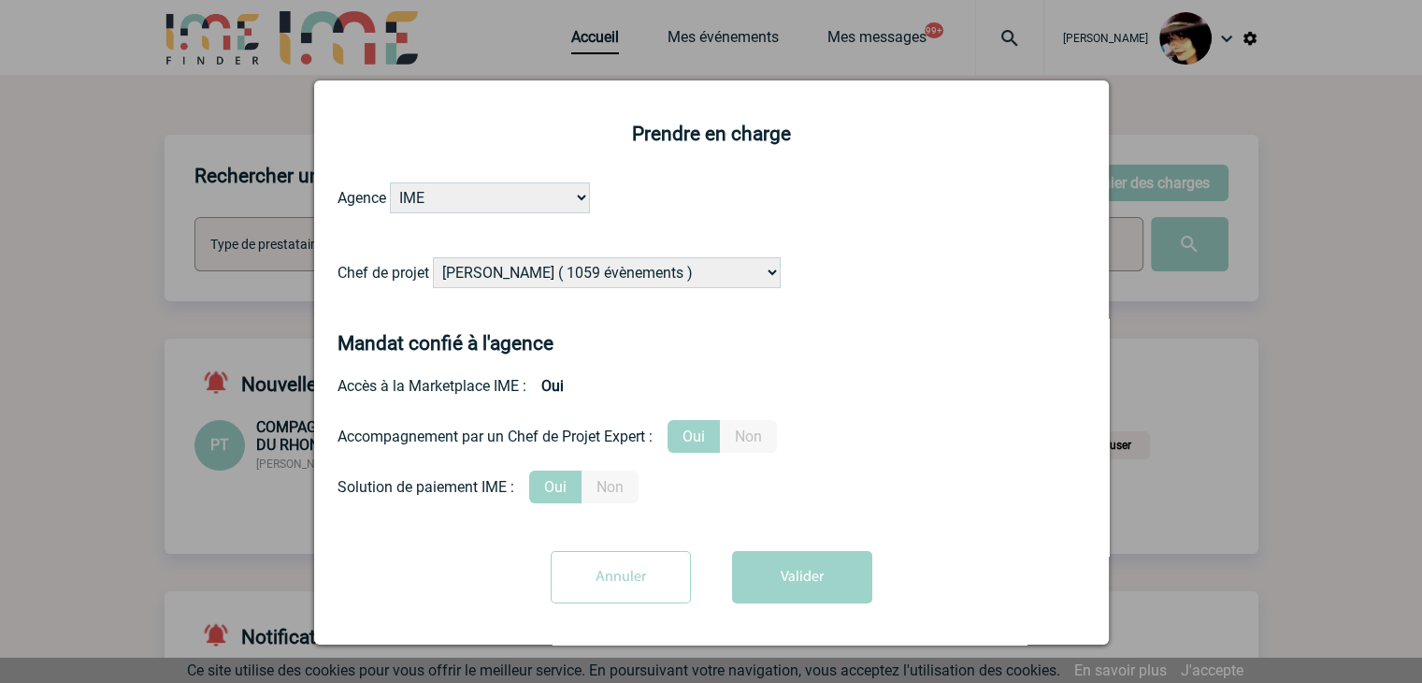
click at [778, 564] on button "Valider" at bounding box center [802, 577] width 140 height 52
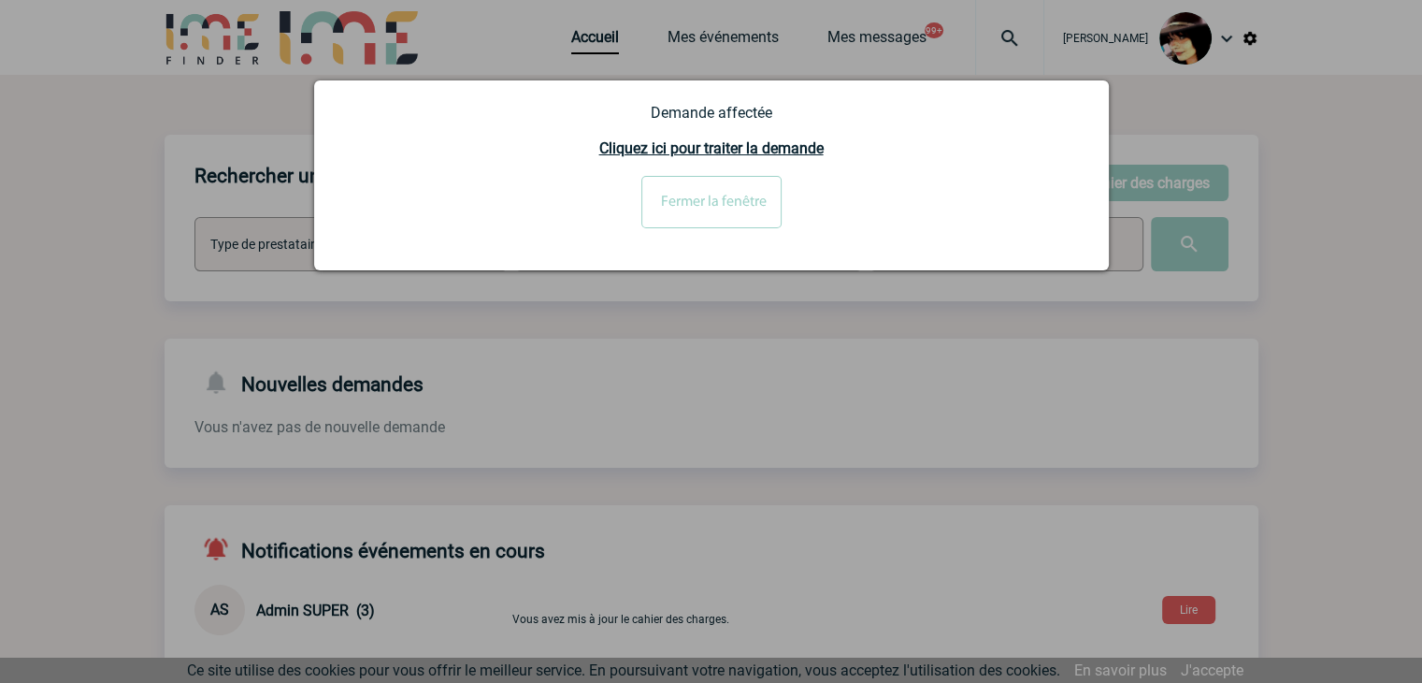
drag, startPoint x: 733, startPoint y: 204, endPoint x: 703, endPoint y: 197, distance: 30.6
click at [731, 204] on input "Fermer la fenêtre" at bounding box center [711, 202] width 140 height 52
